Goal: Transaction & Acquisition: Register for event/course

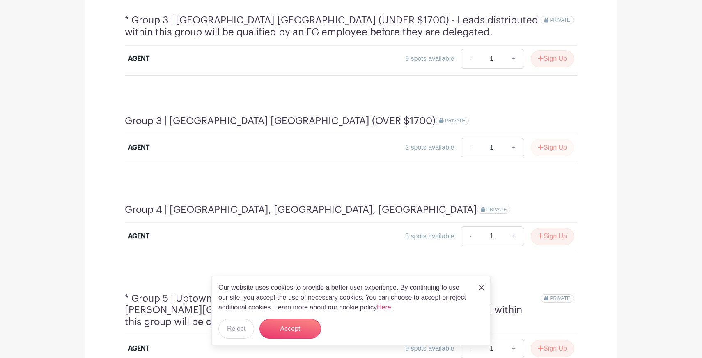
scroll to position [681, 0]
click at [548, 227] on button "Sign Up" at bounding box center [552, 235] width 43 height 17
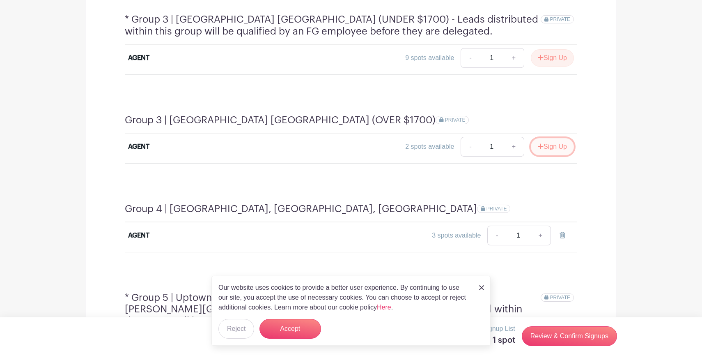
click at [548, 138] on button "Sign Up" at bounding box center [552, 146] width 43 height 17
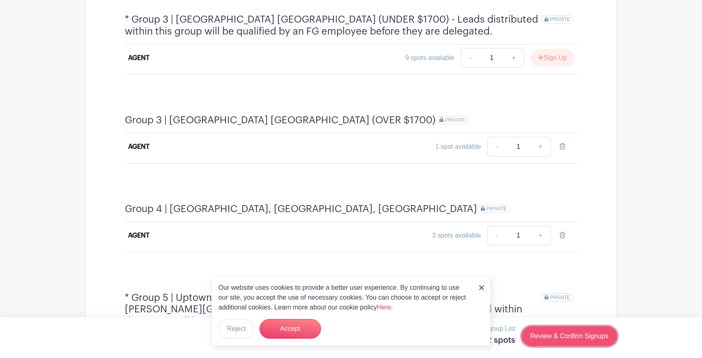
click at [549, 334] on link "Review & Confirm Signups" at bounding box center [569, 336] width 95 height 20
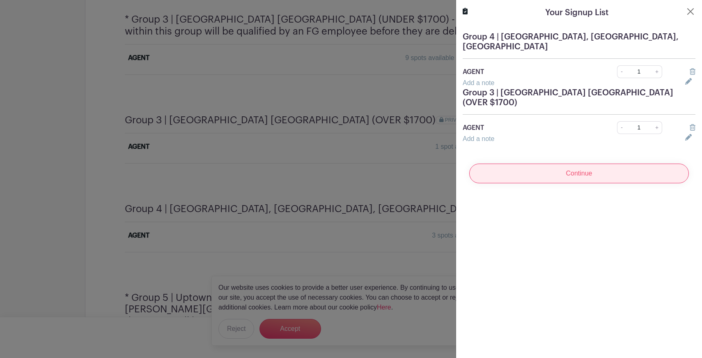
click at [600, 163] on input "Continue" at bounding box center [580, 173] width 220 height 20
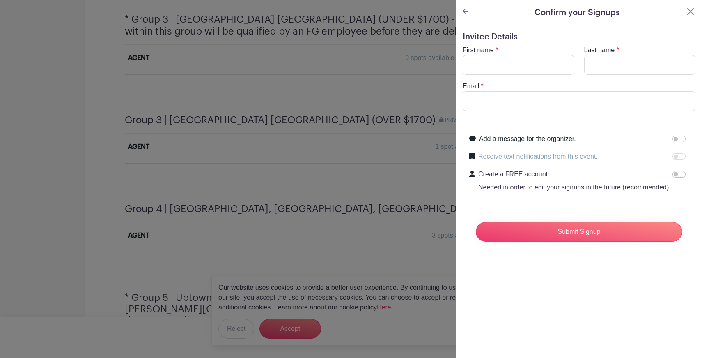
click at [533, 78] on turbo-frame "First name * Last name * Email *" at bounding box center [579, 78] width 233 height 66
click at [533, 62] on input "First name" at bounding box center [519, 65] width 112 height 20
type input "[PERSON_NAME]"
type input "Ziza"
type input "[PERSON_NAME][EMAIL_ADDRESS][DOMAIN_NAME]"
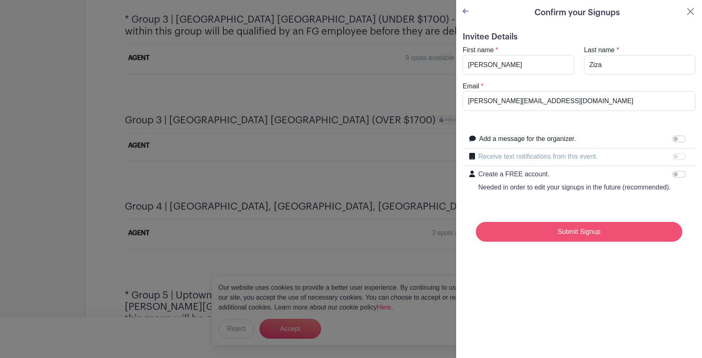
click at [562, 222] on input "Submit Signup" at bounding box center [579, 232] width 207 height 20
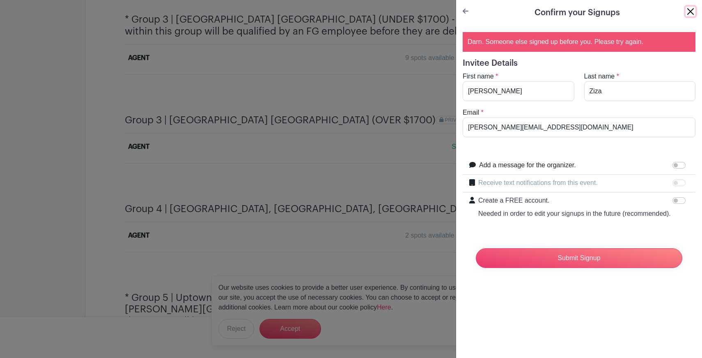
click at [693, 10] on button "Close" at bounding box center [691, 12] width 10 height 10
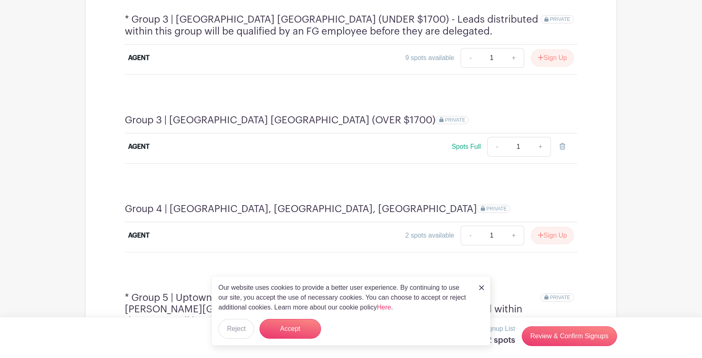
click at [482, 290] on link at bounding box center [481, 287] width 5 height 10
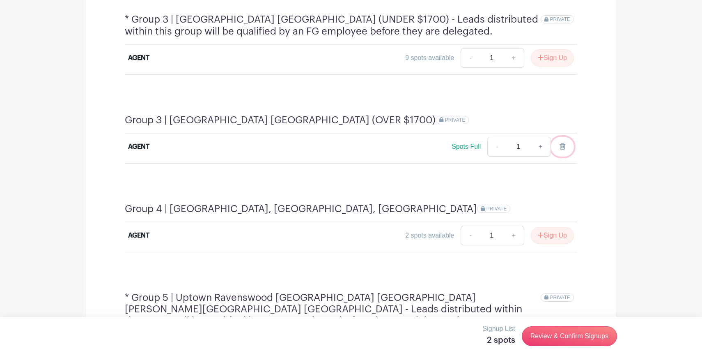
click at [562, 143] on icon at bounding box center [563, 146] width 6 height 7
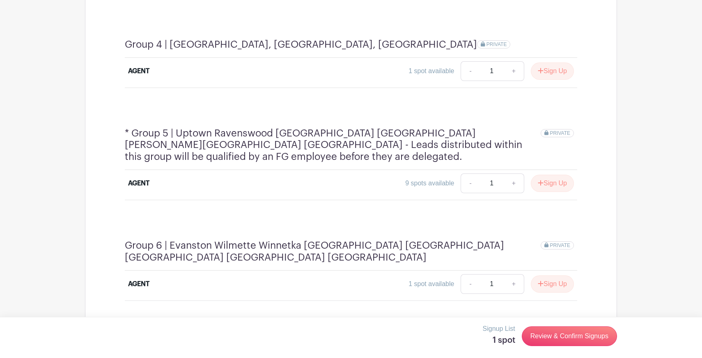
scroll to position [875, 0]
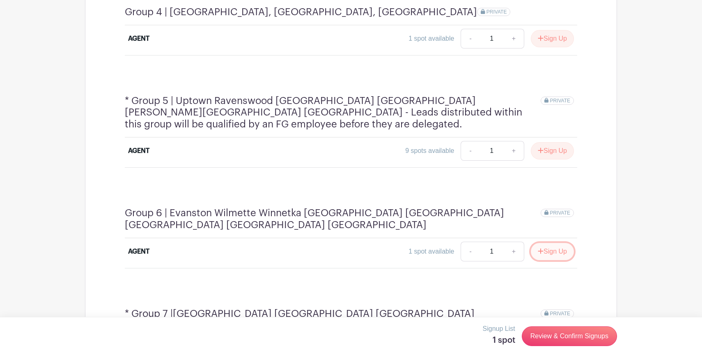
click at [550, 243] on button "Sign Up" at bounding box center [552, 251] width 43 height 17
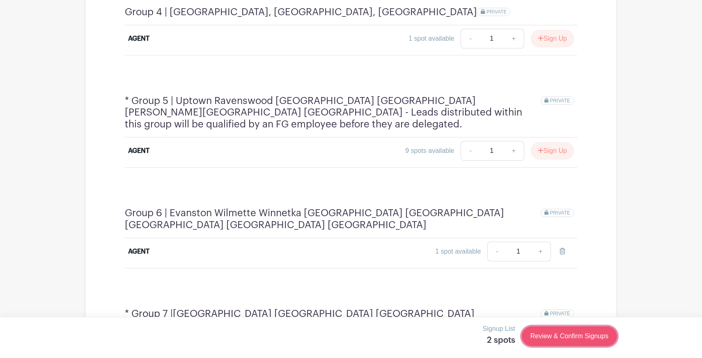
click at [554, 339] on link "Review & Confirm Signups" at bounding box center [569, 336] width 95 height 20
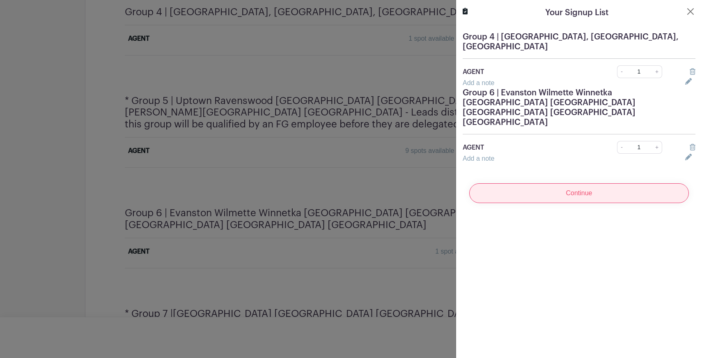
click at [606, 183] on input "Continue" at bounding box center [580, 193] width 220 height 20
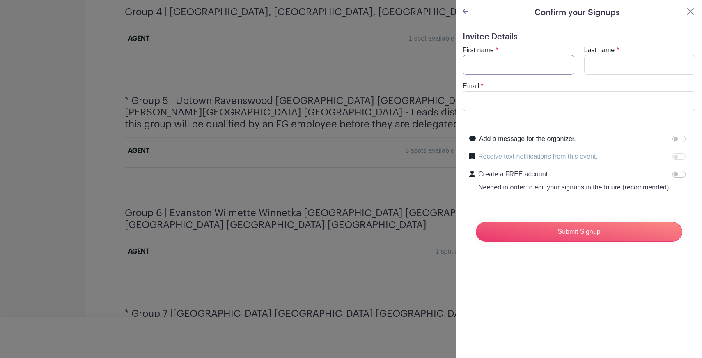
click at [543, 69] on input "First name" at bounding box center [519, 65] width 112 height 20
type input "[PERSON_NAME]"
type input "Ziza"
type input "[PERSON_NAME][EMAIL_ADDRESS][DOMAIN_NAME]"
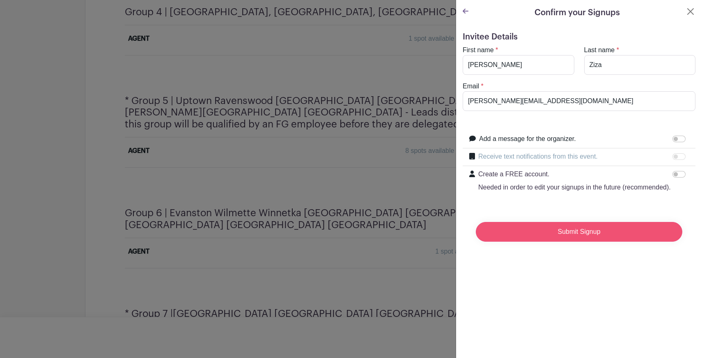
click at [552, 236] on input "Submit Signup" at bounding box center [579, 232] width 207 height 20
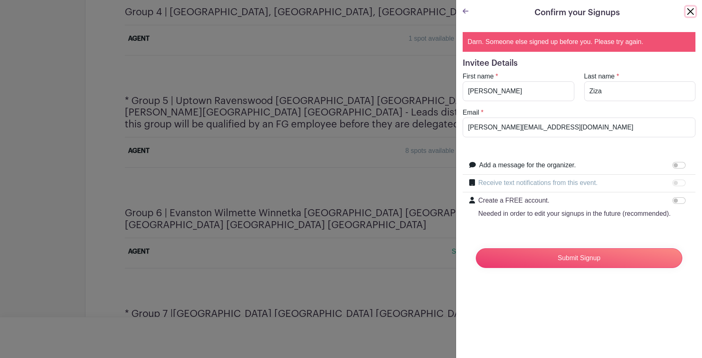
click at [688, 9] on button "Close" at bounding box center [691, 12] width 10 height 10
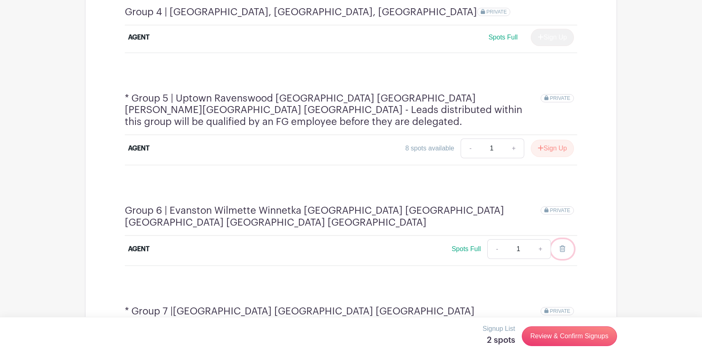
click at [557, 239] on link at bounding box center [562, 249] width 23 height 20
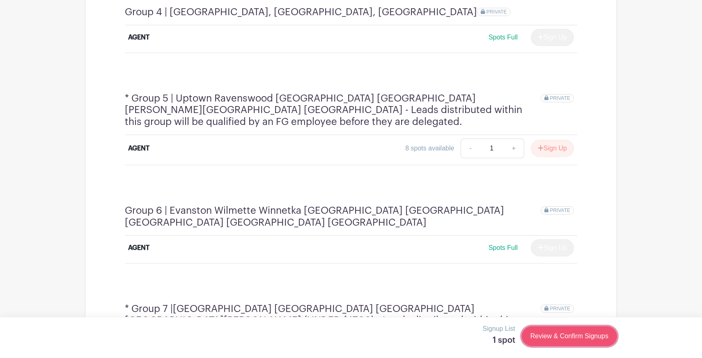
click at [550, 333] on link "Review & Confirm Signups" at bounding box center [569, 336] width 95 height 20
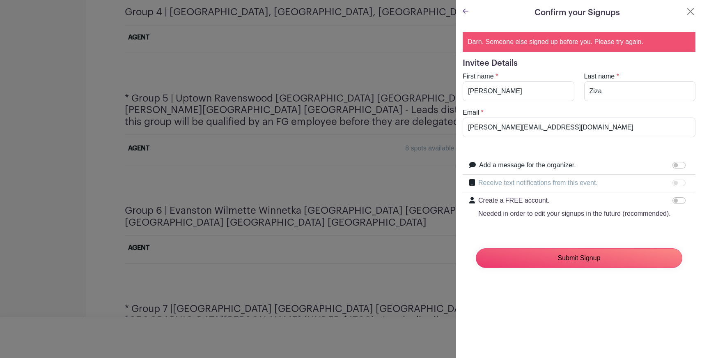
click at [595, 254] on input "Submit Signup" at bounding box center [579, 258] width 207 height 20
click at [417, 161] on div at bounding box center [351, 179] width 702 height 358
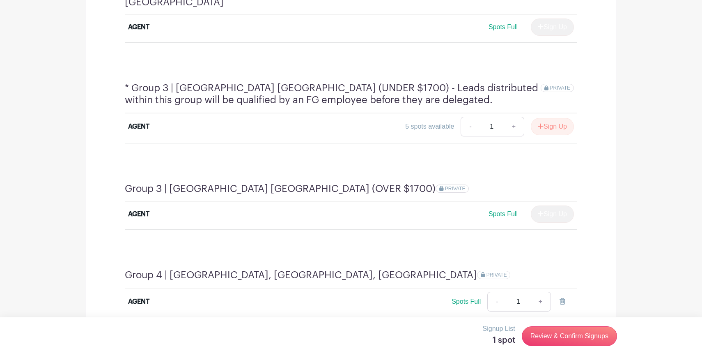
scroll to position [612, 0]
click at [547, 118] on button "Sign Up" at bounding box center [552, 126] width 43 height 17
click at [561, 123] on icon at bounding box center [563, 126] width 6 height 7
click at [540, 123] on icon "submit" at bounding box center [541, 126] width 6 height 7
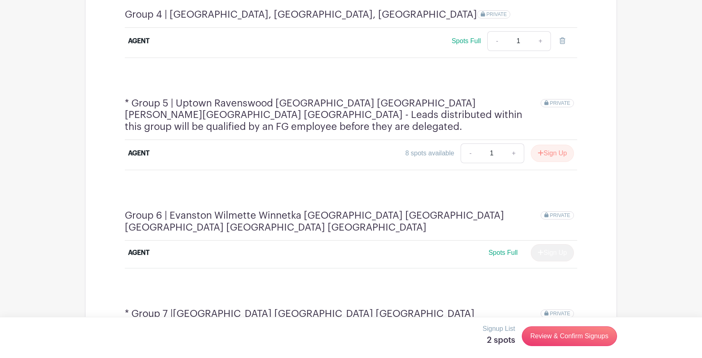
scroll to position [874, 0]
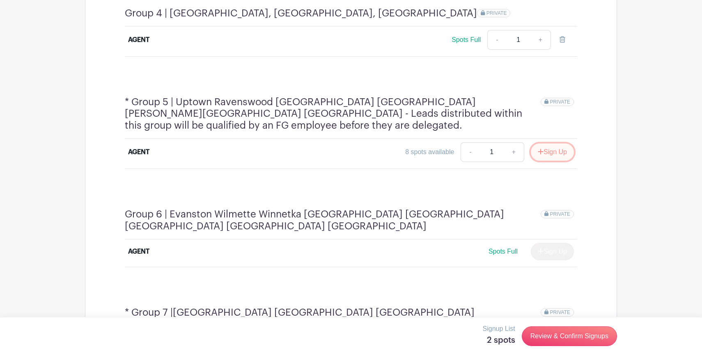
click at [550, 143] on button "Sign Up" at bounding box center [552, 151] width 43 height 17
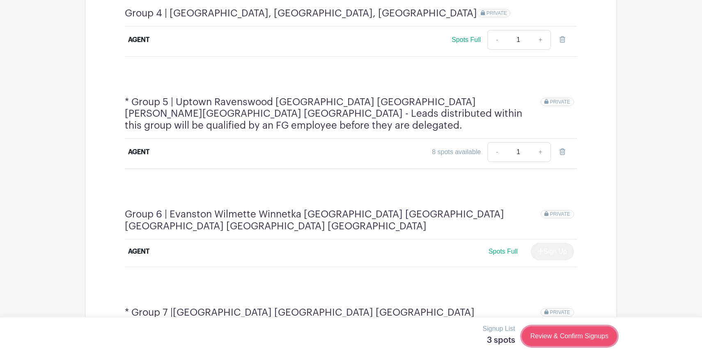
click at [550, 341] on link "Review & Confirm Signups" at bounding box center [569, 336] width 95 height 20
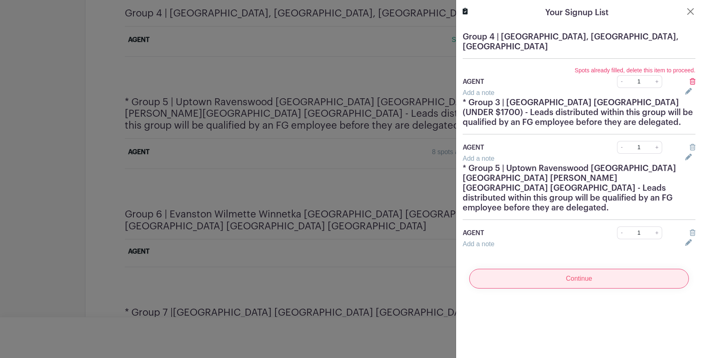
click at [581, 270] on input "Continue" at bounding box center [580, 279] width 220 height 20
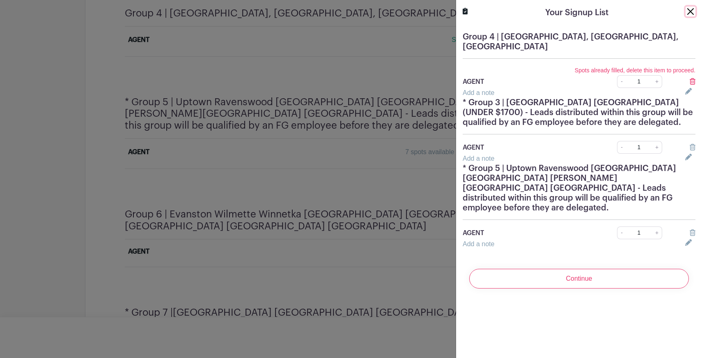
click at [690, 14] on button "Close" at bounding box center [691, 12] width 10 height 10
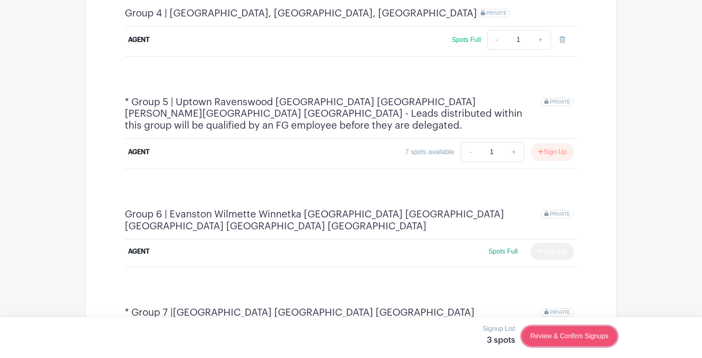
click at [546, 339] on link "Review & Confirm Signups" at bounding box center [569, 336] width 95 height 20
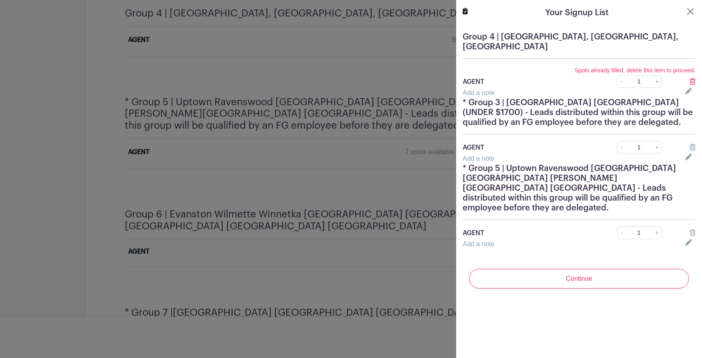
click at [692, 81] on icon at bounding box center [693, 81] width 6 height 7
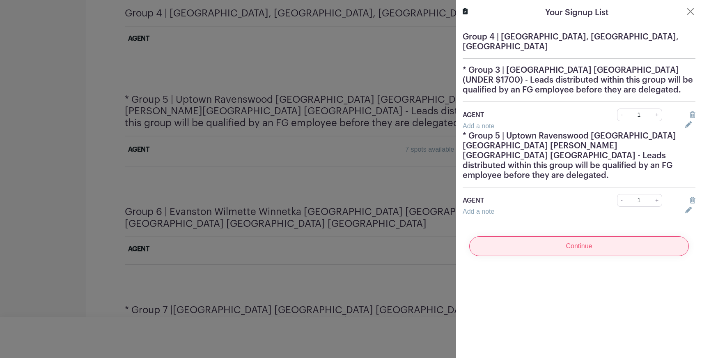
click at [595, 236] on input "Continue" at bounding box center [580, 246] width 220 height 20
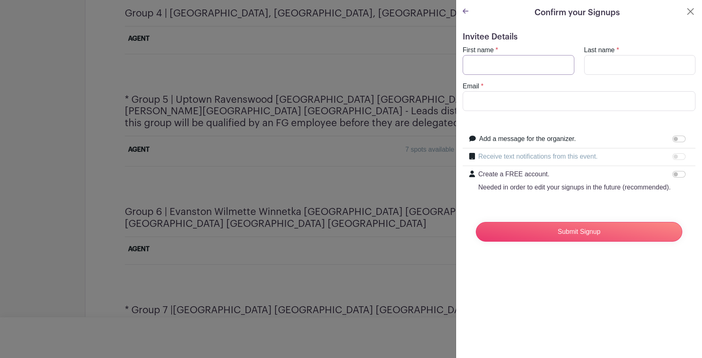
click at [544, 60] on input "First name" at bounding box center [519, 65] width 112 height 20
type input "[PERSON_NAME]"
type input "Ziza"
type input "[PERSON_NAME][EMAIL_ADDRESS][DOMAIN_NAME]"
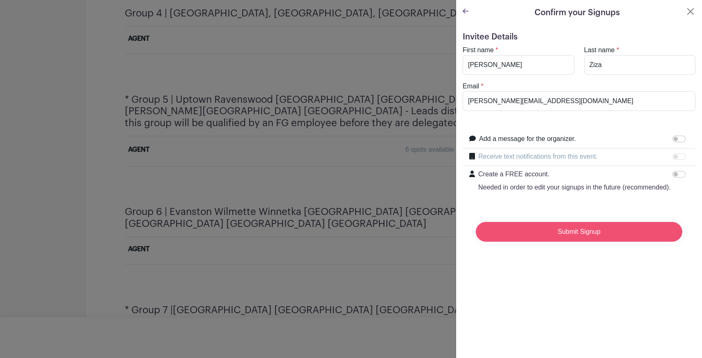
click at [552, 235] on input "Submit Signup" at bounding box center [579, 232] width 207 height 20
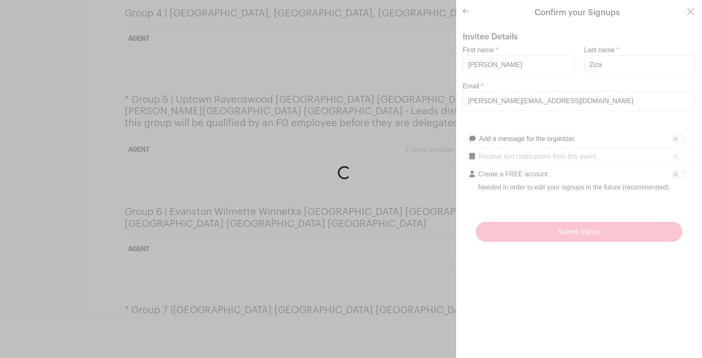
scroll to position [871, 0]
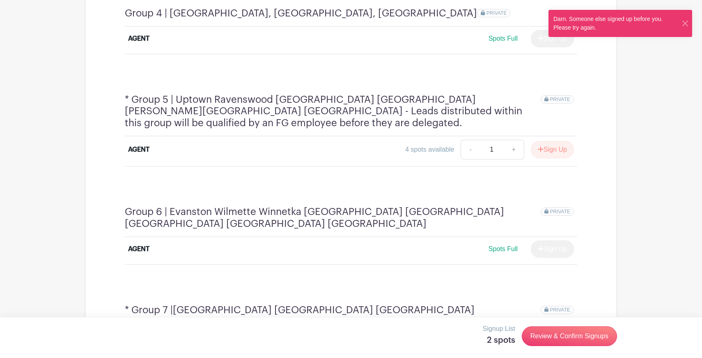
click at [414, 147] on div at bounding box center [351, 179] width 702 height 358
click at [546, 334] on link "Review & Confirm Signups" at bounding box center [569, 336] width 95 height 20
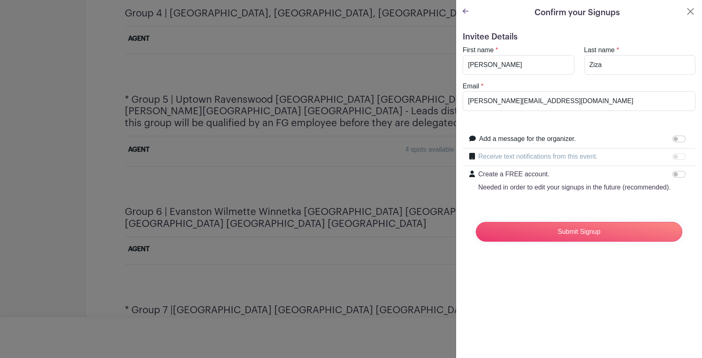
click at [469, 10] on div "Confirm your Signups" at bounding box center [579, 13] width 233 height 12
click at [466, 11] on icon at bounding box center [466, 11] width 6 height 7
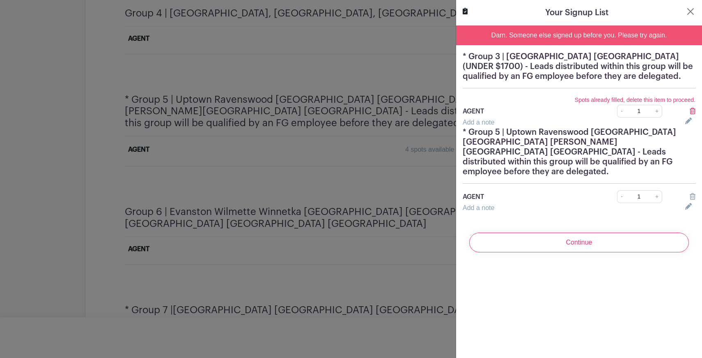
click at [697, 108] on div at bounding box center [691, 111] width 20 height 10
click at [696, 109] on div at bounding box center [691, 111] width 20 height 10
click at [694, 108] on icon at bounding box center [693, 111] width 6 height 7
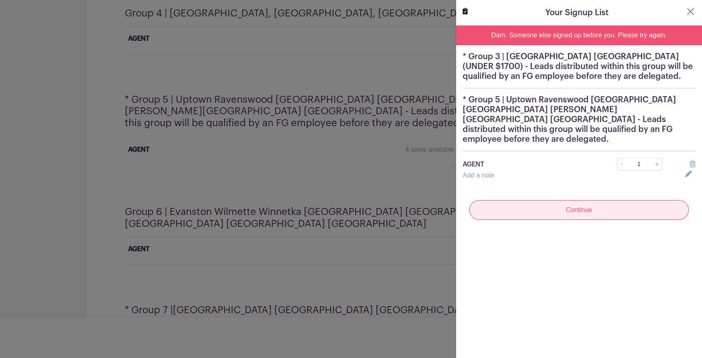
click at [611, 203] on input "Continue" at bounding box center [580, 210] width 220 height 20
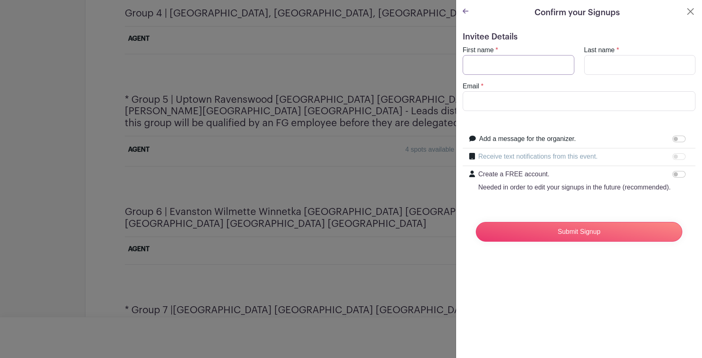
click at [520, 60] on input "First name" at bounding box center [519, 65] width 112 height 20
type input "[PERSON_NAME]"
type input "Ziza"
type input "[PERSON_NAME][EMAIL_ADDRESS][DOMAIN_NAME]"
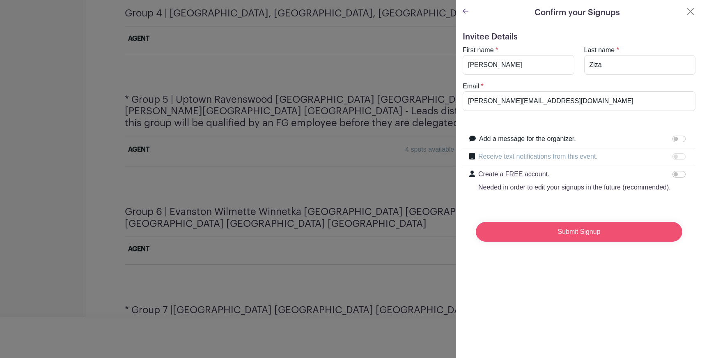
click at [550, 229] on input "Submit Signup" at bounding box center [579, 232] width 207 height 20
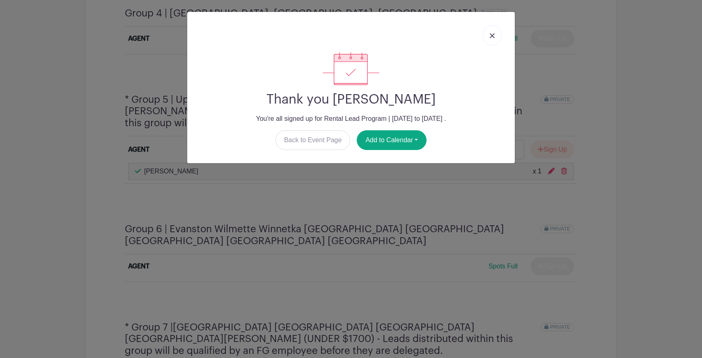
click at [490, 40] on link at bounding box center [492, 35] width 19 height 21
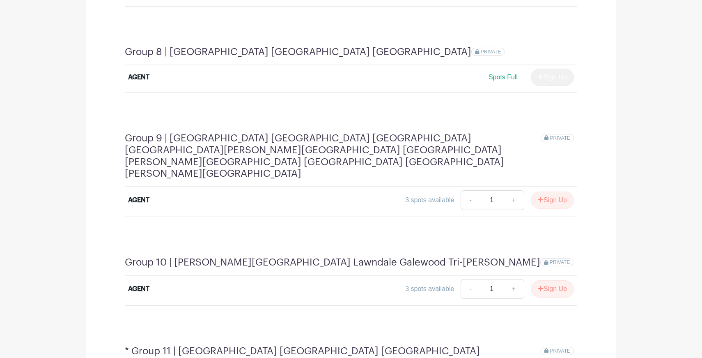
scroll to position [1376, 0]
click at [551, 191] on button "Sign Up" at bounding box center [552, 199] width 43 height 17
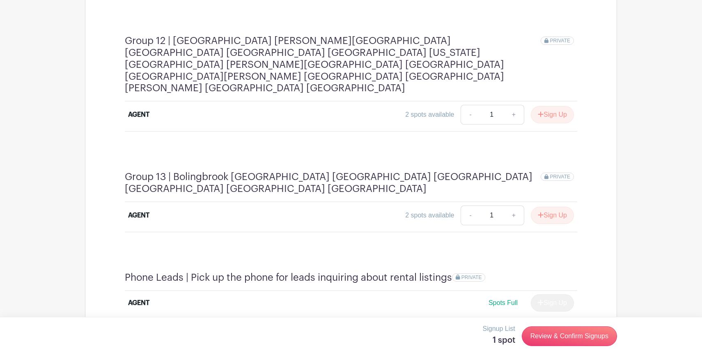
scroll to position [1797, 0]
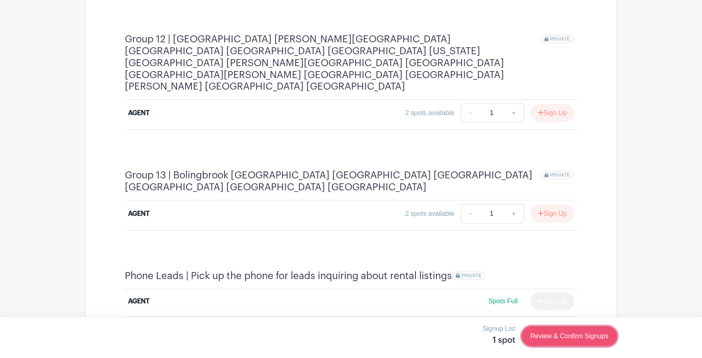
click at [554, 336] on link "Review & Confirm Signups" at bounding box center [569, 336] width 95 height 20
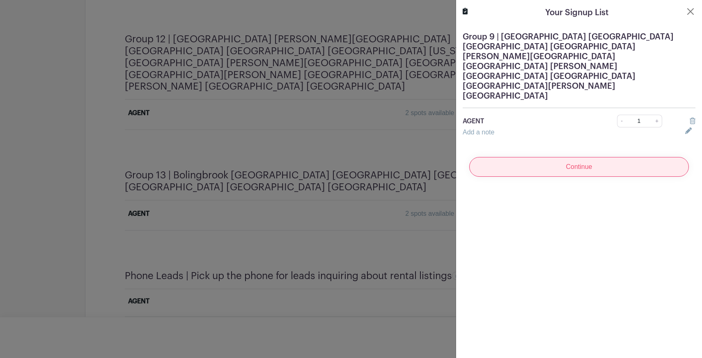
click at [596, 157] on input "Continue" at bounding box center [580, 167] width 220 height 20
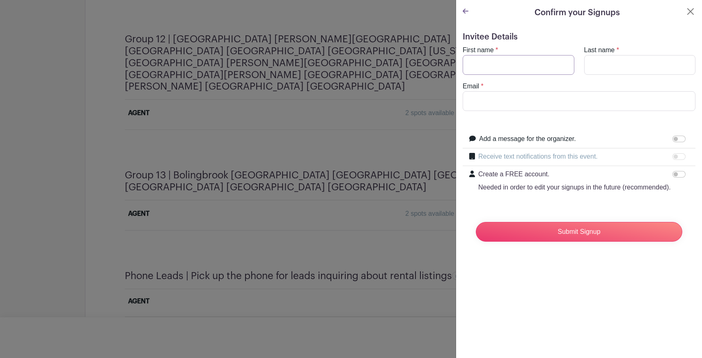
click at [527, 70] on input "First name" at bounding box center [519, 65] width 112 height 20
type input "[PERSON_NAME]"
type input "Ziza"
type input "[PERSON_NAME][EMAIL_ADDRESS][DOMAIN_NAME]"
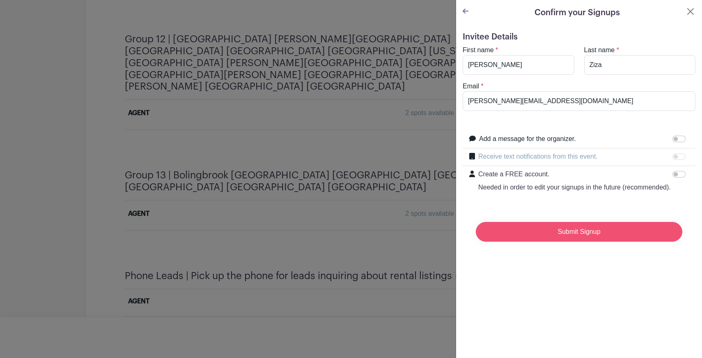
click at [564, 225] on input "Submit Signup" at bounding box center [579, 232] width 207 height 20
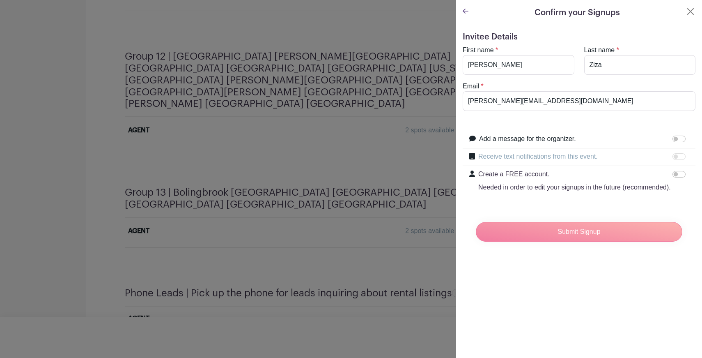
scroll to position [1814, 0]
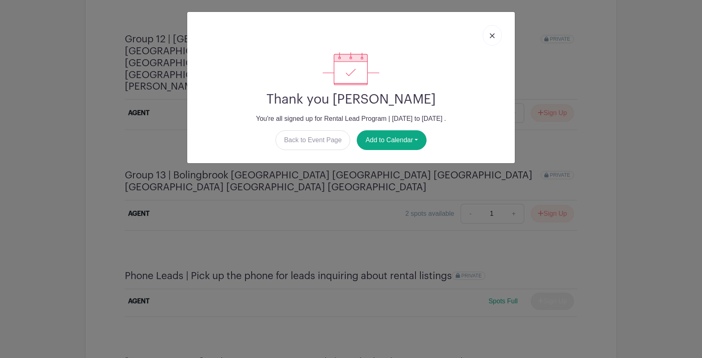
click at [493, 34] on img at bounding box center [492, 35] width 5 height 5
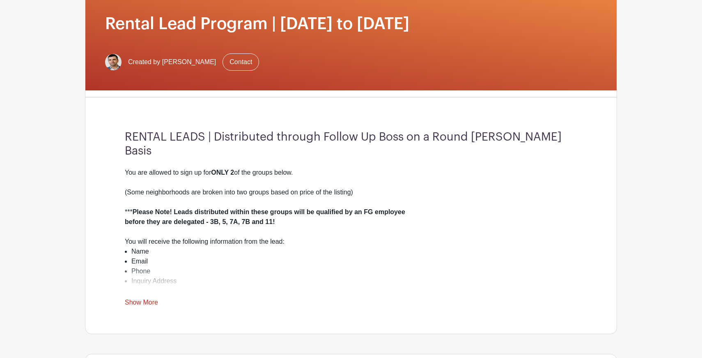
scroll to position [0, 0]
